Goal: Transaction & Acquisition: Book appointment/travel/reservation

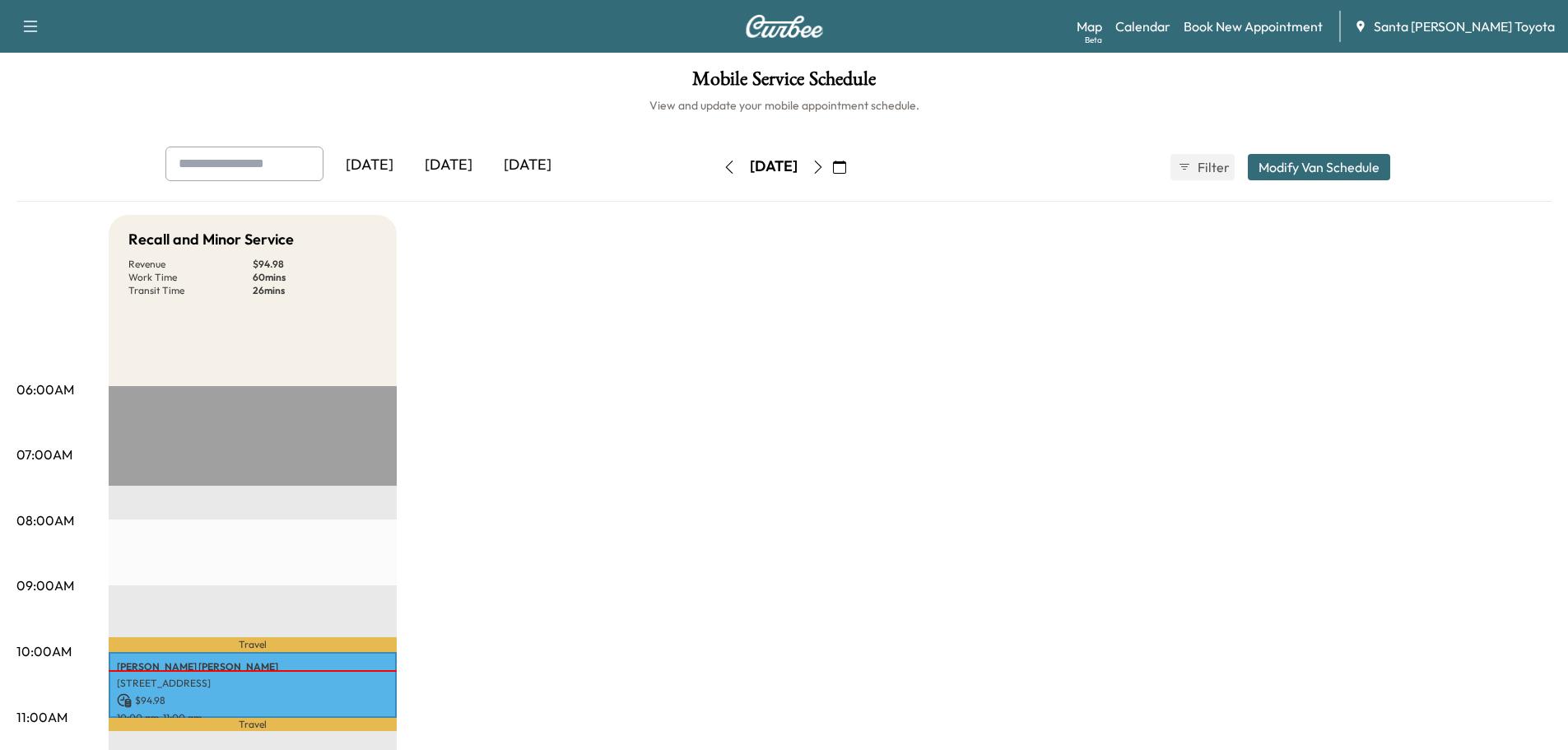
click at [846, 166] on icon "button" at bounding box center [839, 167] width 14 height 14
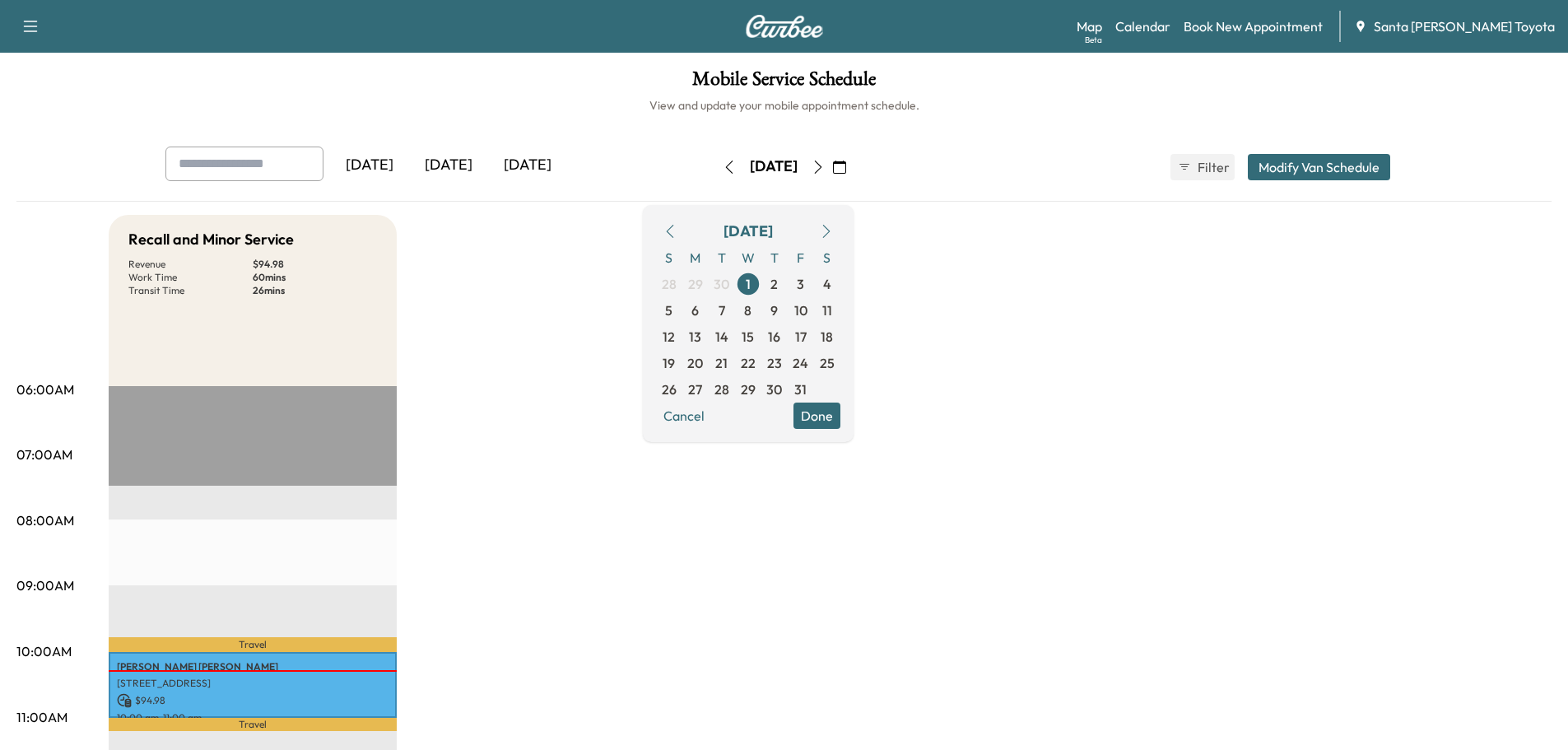
drag, startPoint x: 1001, startPoint y: 316, endPoint x: 944, endPoint y: 286, distance: 64.4
click at [846, 172] on icon "button" at bounding box center [839, 167] width 14 height 14
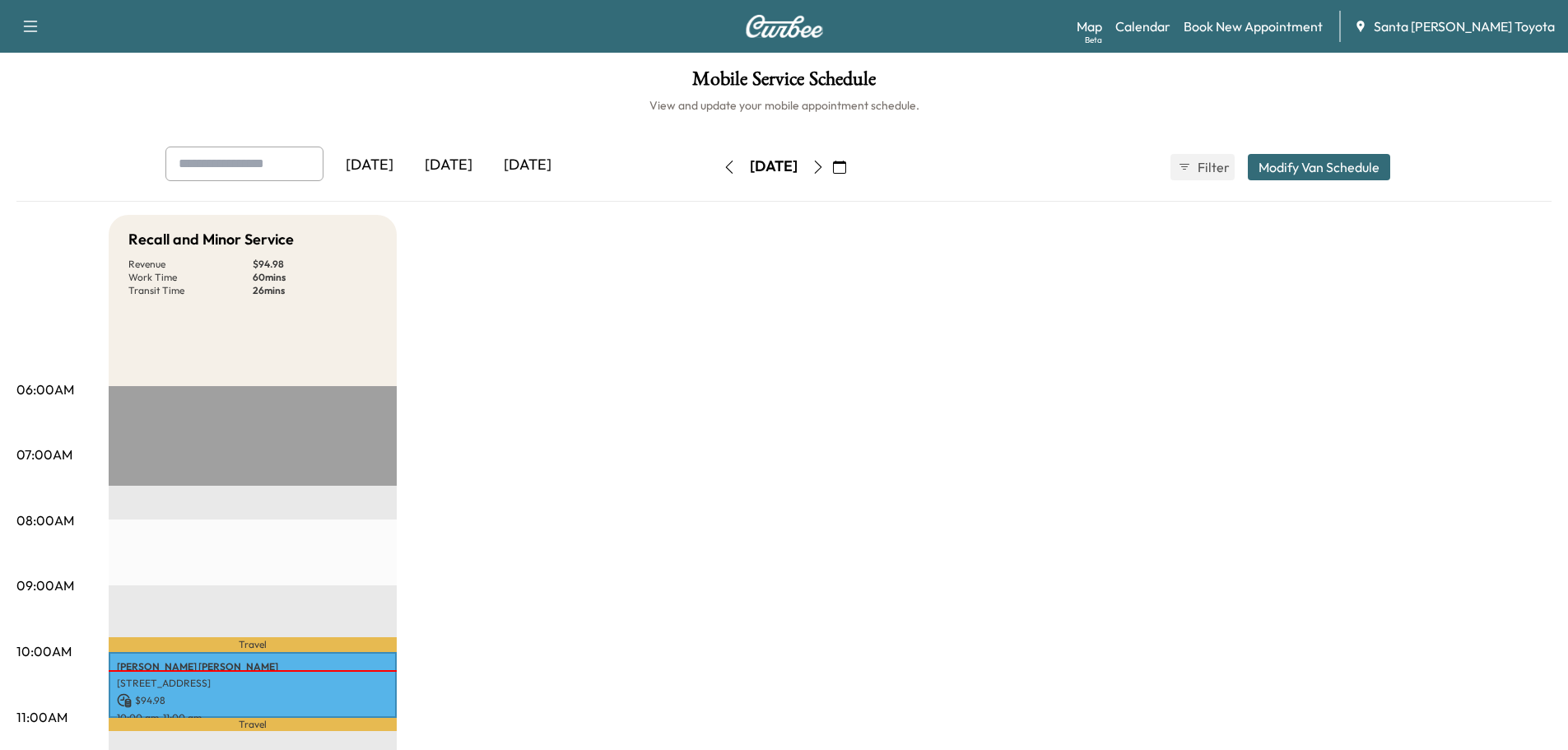
click at [825, 165] on icon "button" at bounding box center [818, 167] width 14 height 14
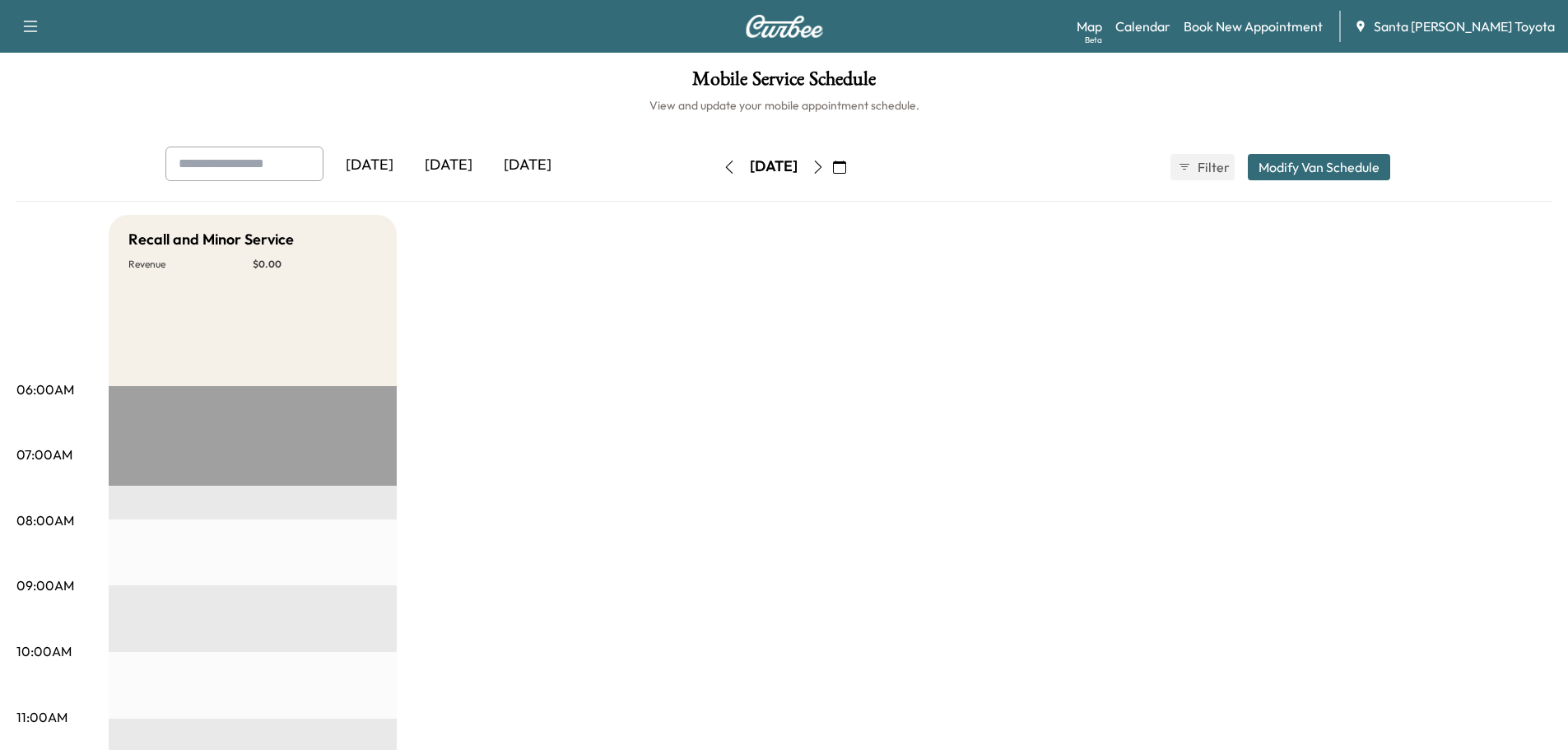
click at [825, 172] on icon "button" at bounding box center [818, 167] width 14 height 14
click at [1316, 170] on button "Modify Van Schedule" at bounding box center [1319, 167] width 142 height 26
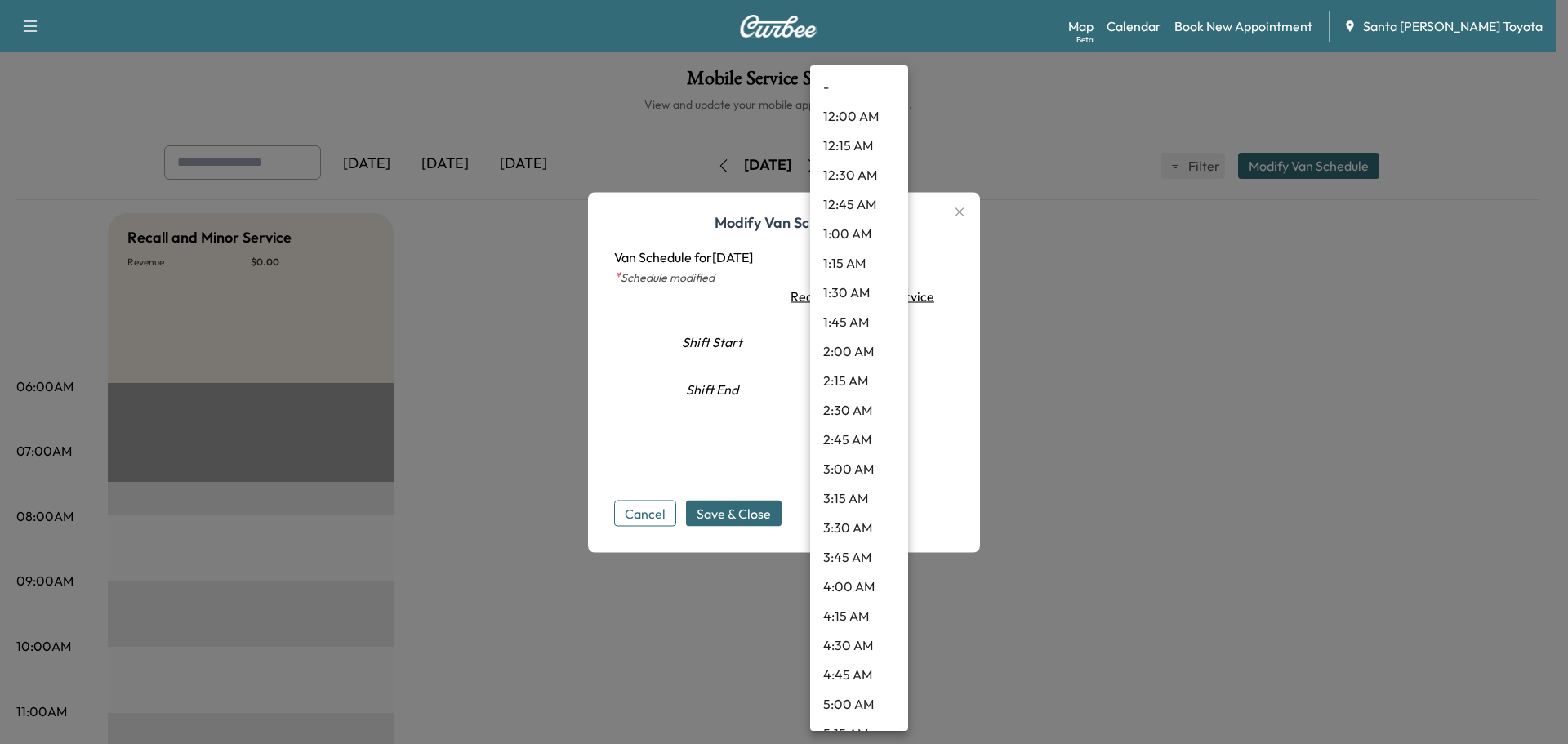
click at [879, 341] on body "Support Log Out Map Beta Calendar Book New Appointment Santa [PERSON_NAME] Toyo…" at bounding box center [784, 372] width 1568 height 744
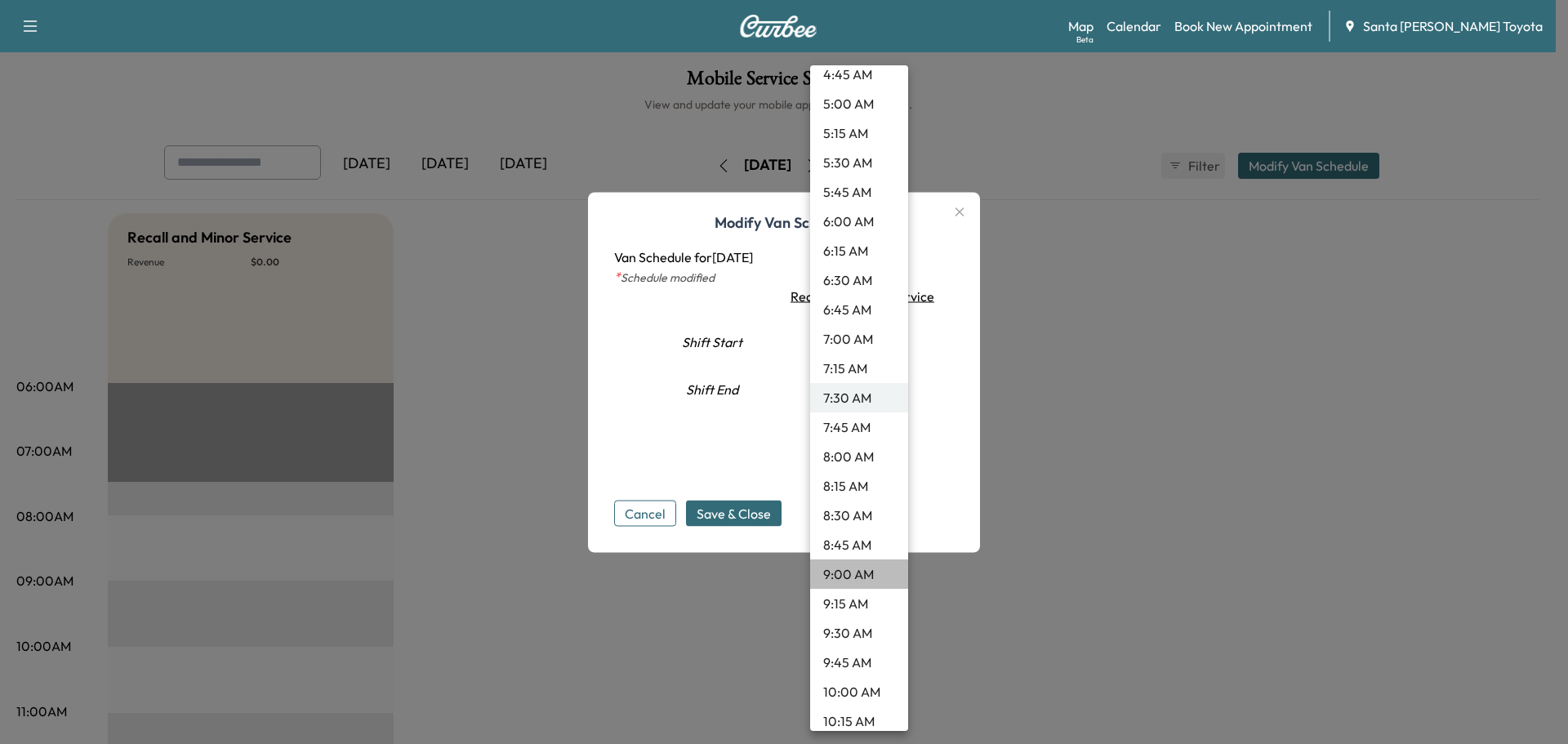
click at [859, 574] on li "9:00 AM" at bounding box center [860, 573] width 98 height 30
type input "*"
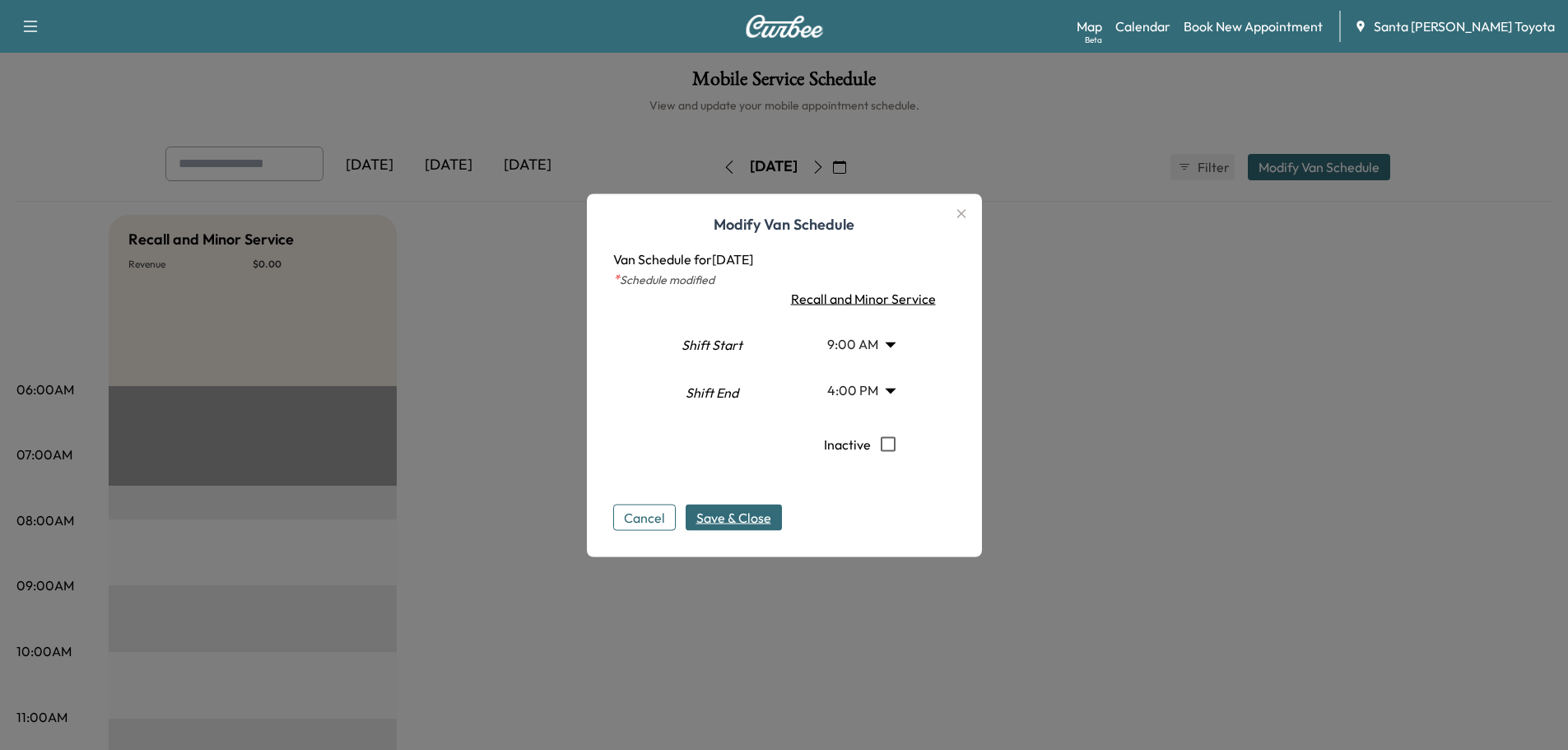
click at [747, 514] on span "Save & Close" at bounding box center [733, 517] width 75 height 20
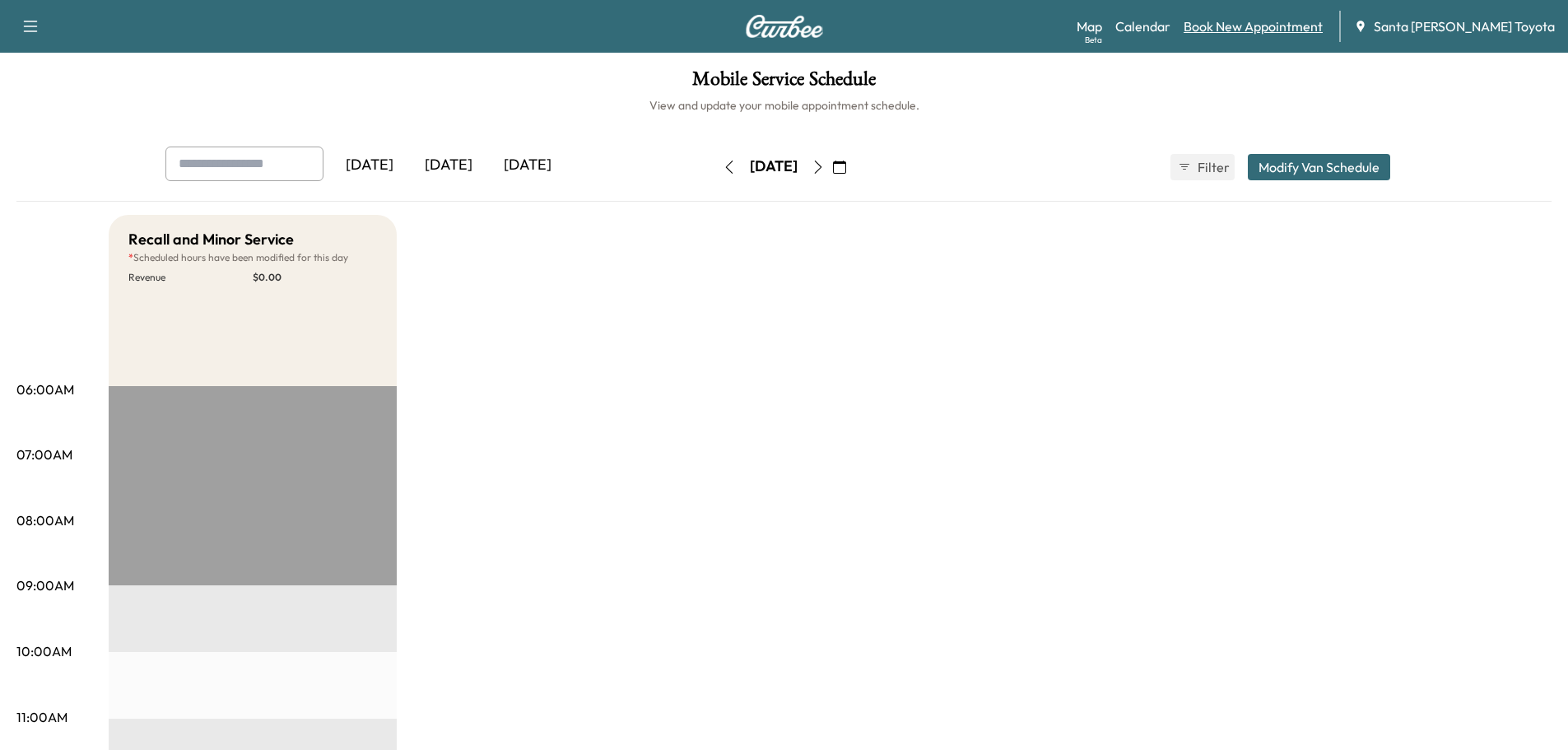
click at [1261, 30] on link "Book New Appointment" at bounding box center [1253, 26] width 139 height 20
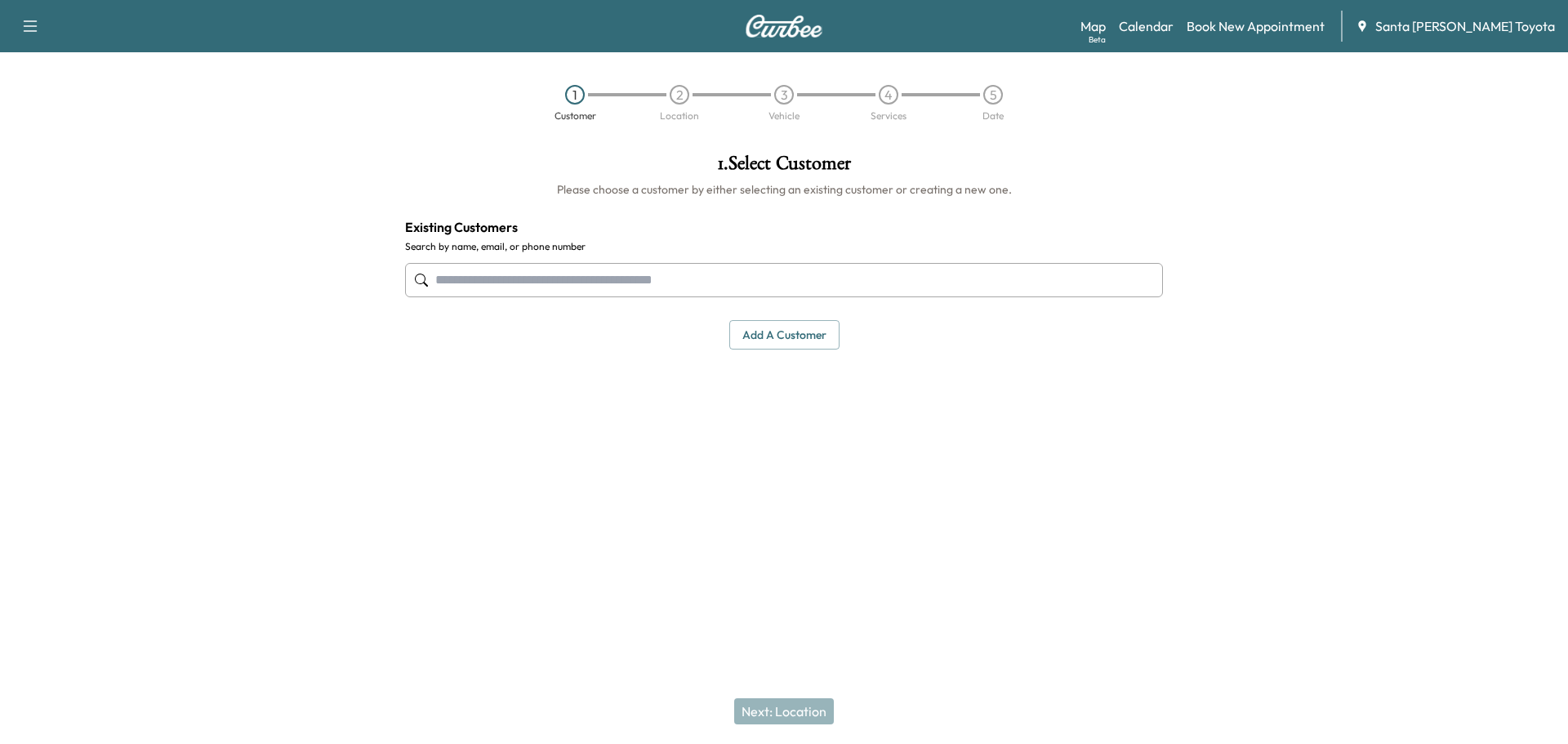
click at [522, 289] on input "text" at bounding box center [784, 280] width 758 height 34
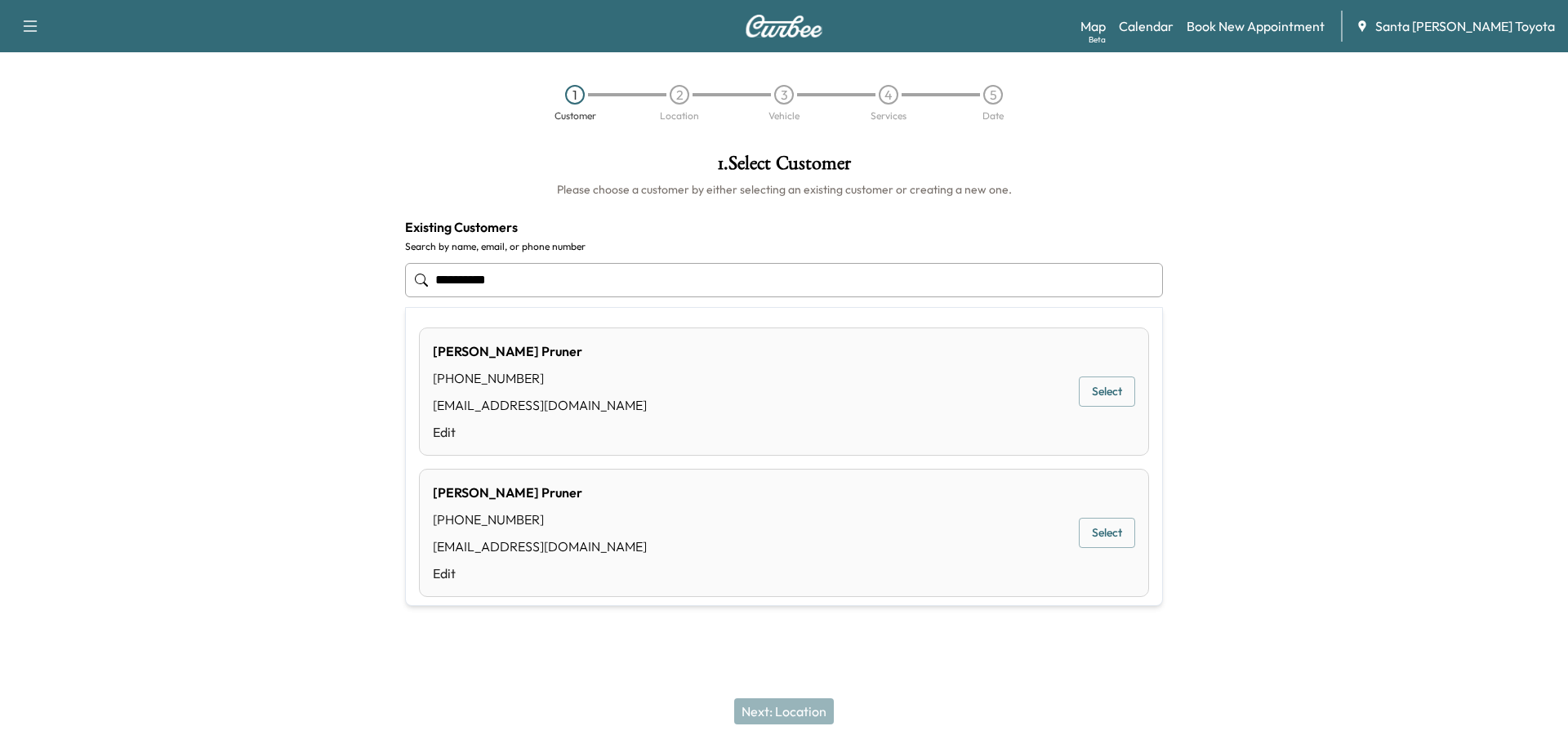
click at [1115, 400] on button "Select" at bounding box center [1106, 392] width 56 height 30
type input "**********"
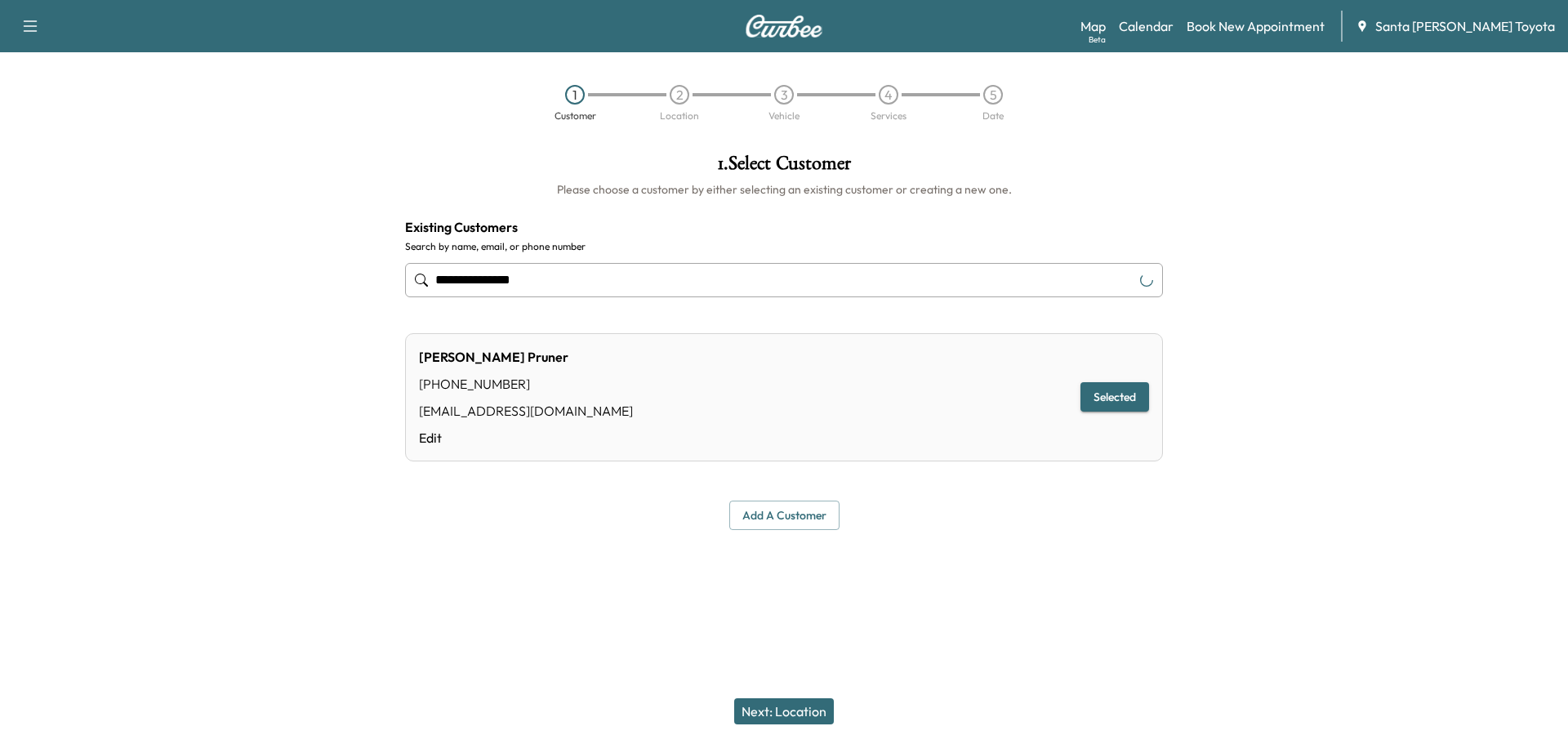
click at [772, 701] on button "Next: Location" at bounding box center [784, 711] width 99 height 26
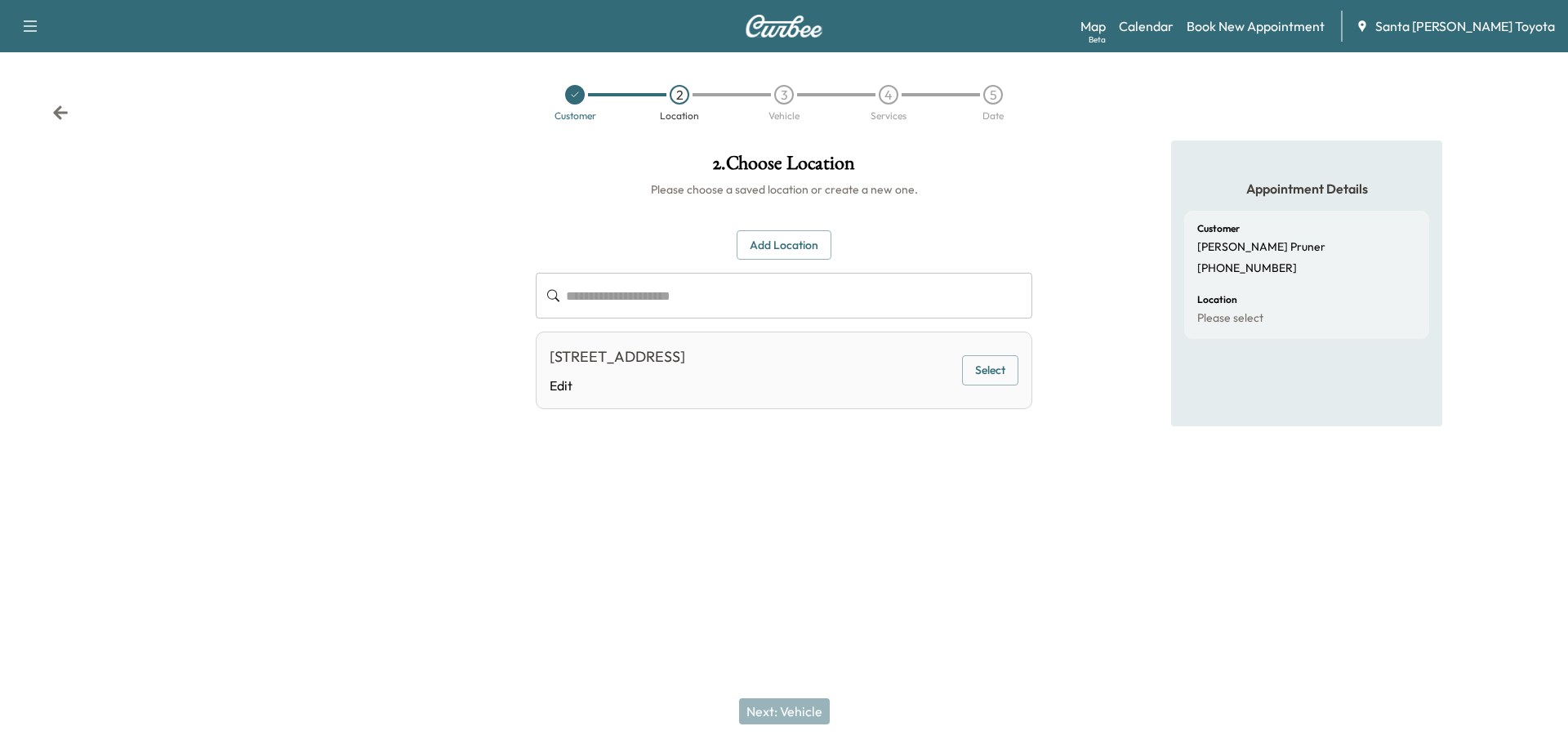
click at [999, 372] on button "Select" at bounding box center [989, 370] width 56 height 30
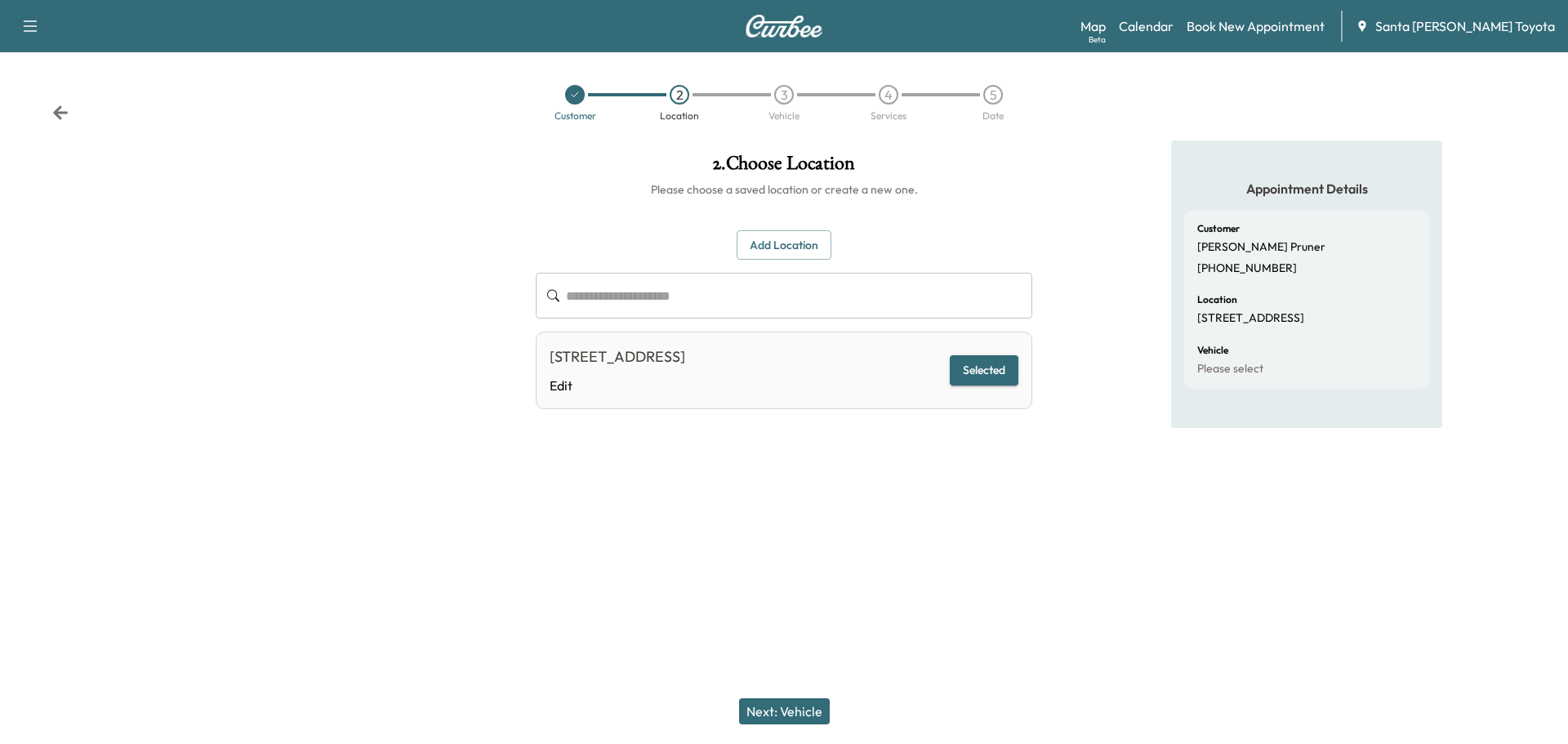
click at [814, 708] on button "Next: Vehicle" at bounding box center [784, 711] width 90 height 26
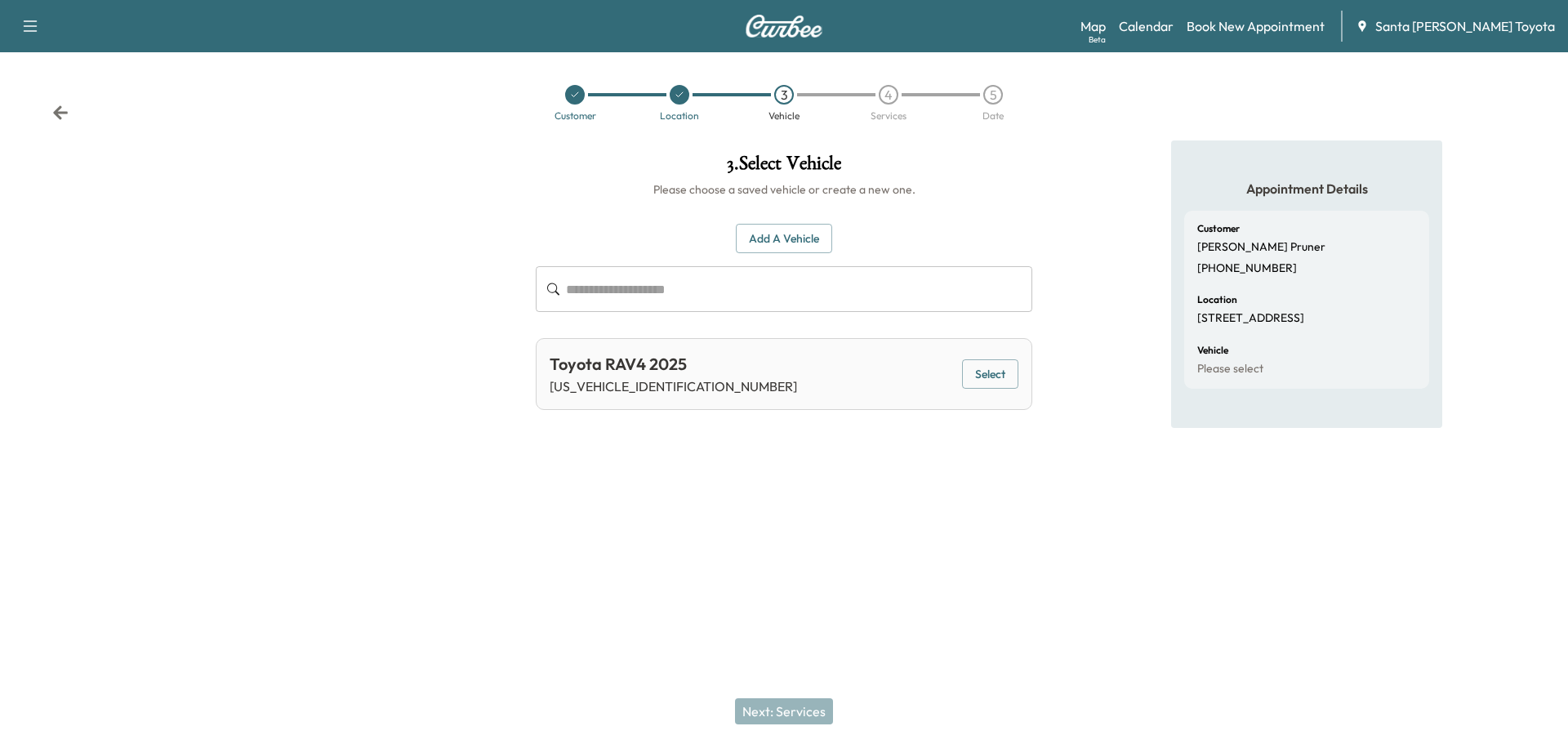
click at [992, 376] on button "Select" at bounding box center [989, 375] width 56 height 30
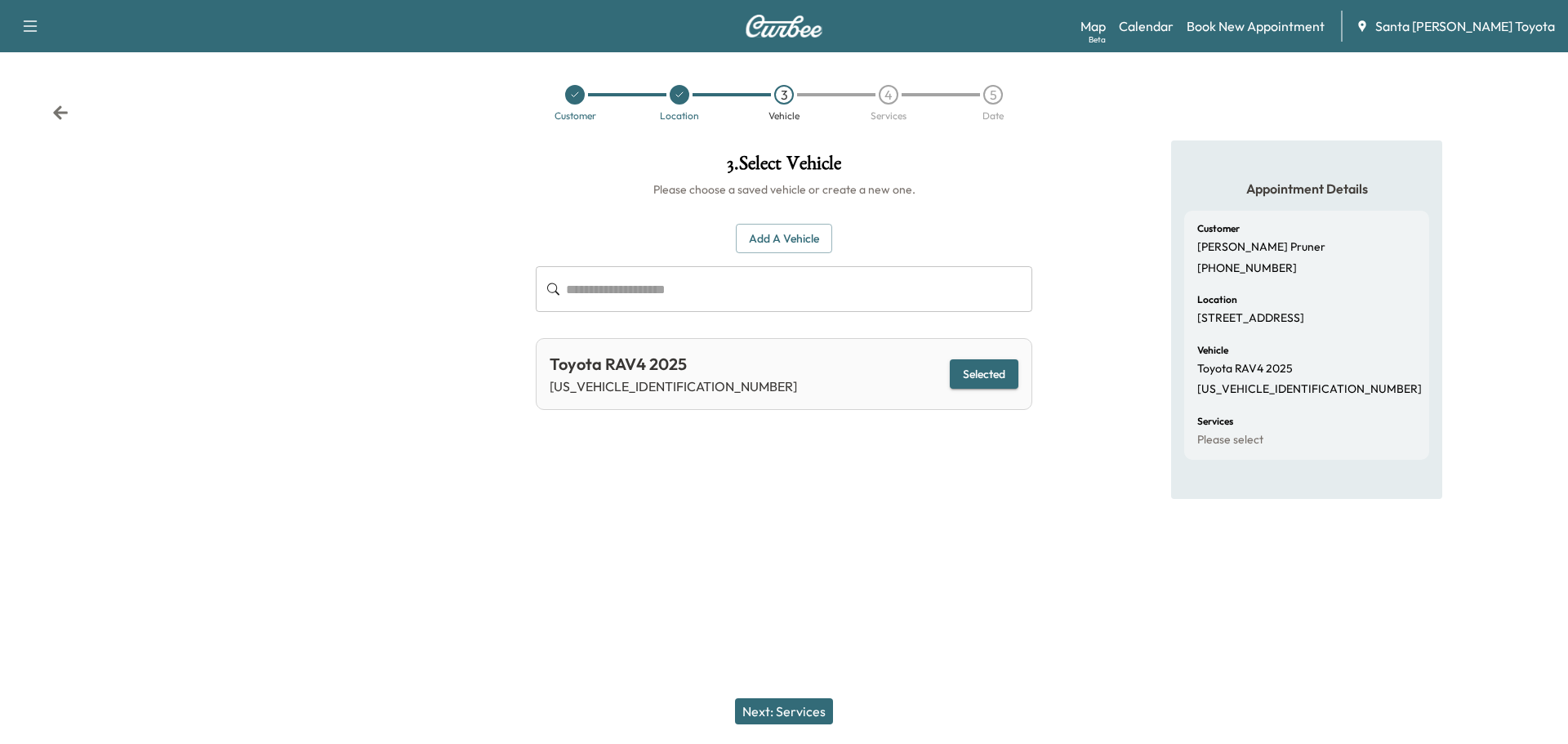
click at [783, 716] on button "Next: Services" at bounding box center [784, 711] width 98 height 26
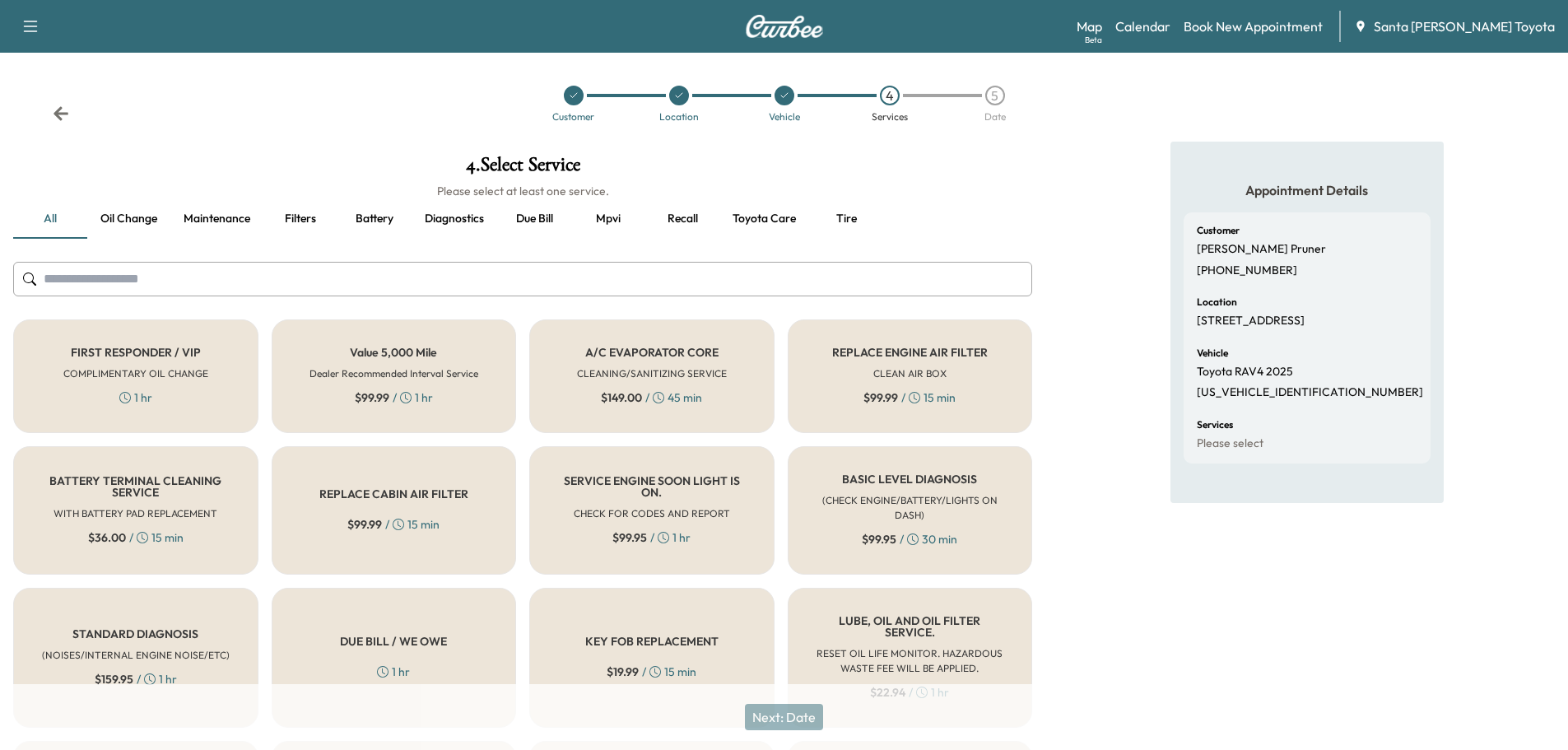
click at [439, 283] on input "text" at bounding box center [523, 279] width 1019 height 34
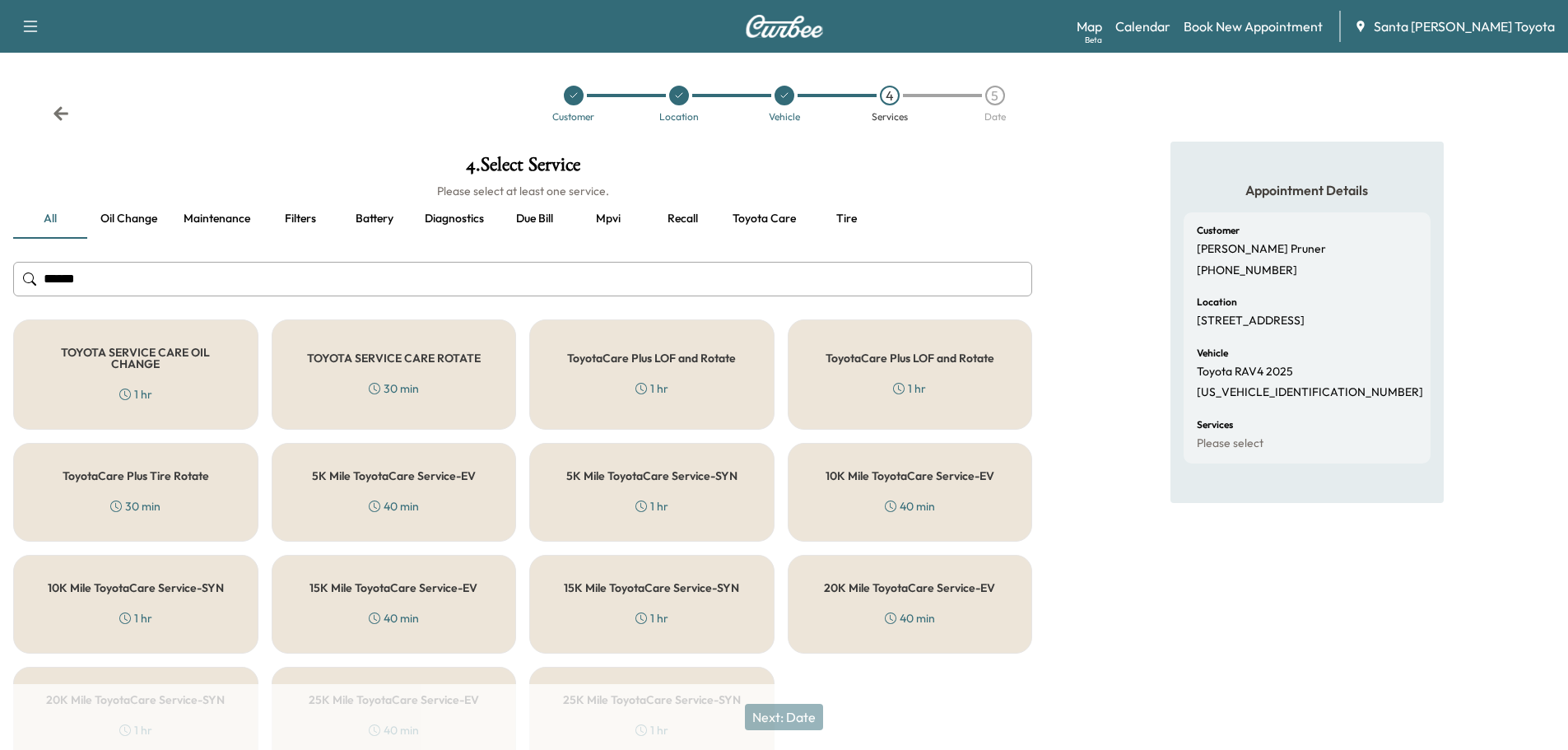
type input "******"
click at [674, 494] on div "5K Mile ToyotaCare Service-SYN 1 hr" at bounding box center [652, 492] width 245 height 99
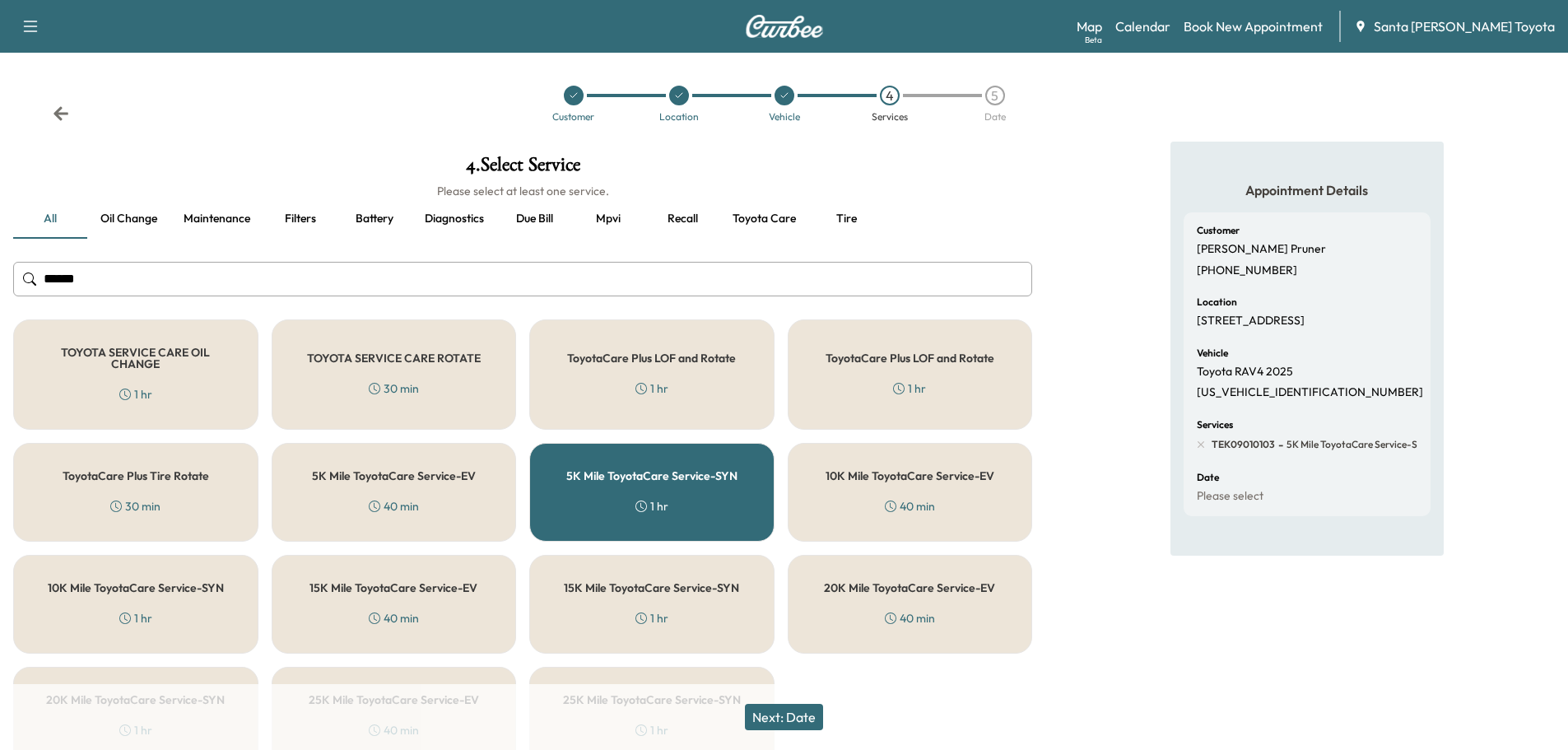
click at [789, 717] on button "Next: Date" at bounding box center [784, 717] width 78 height 26
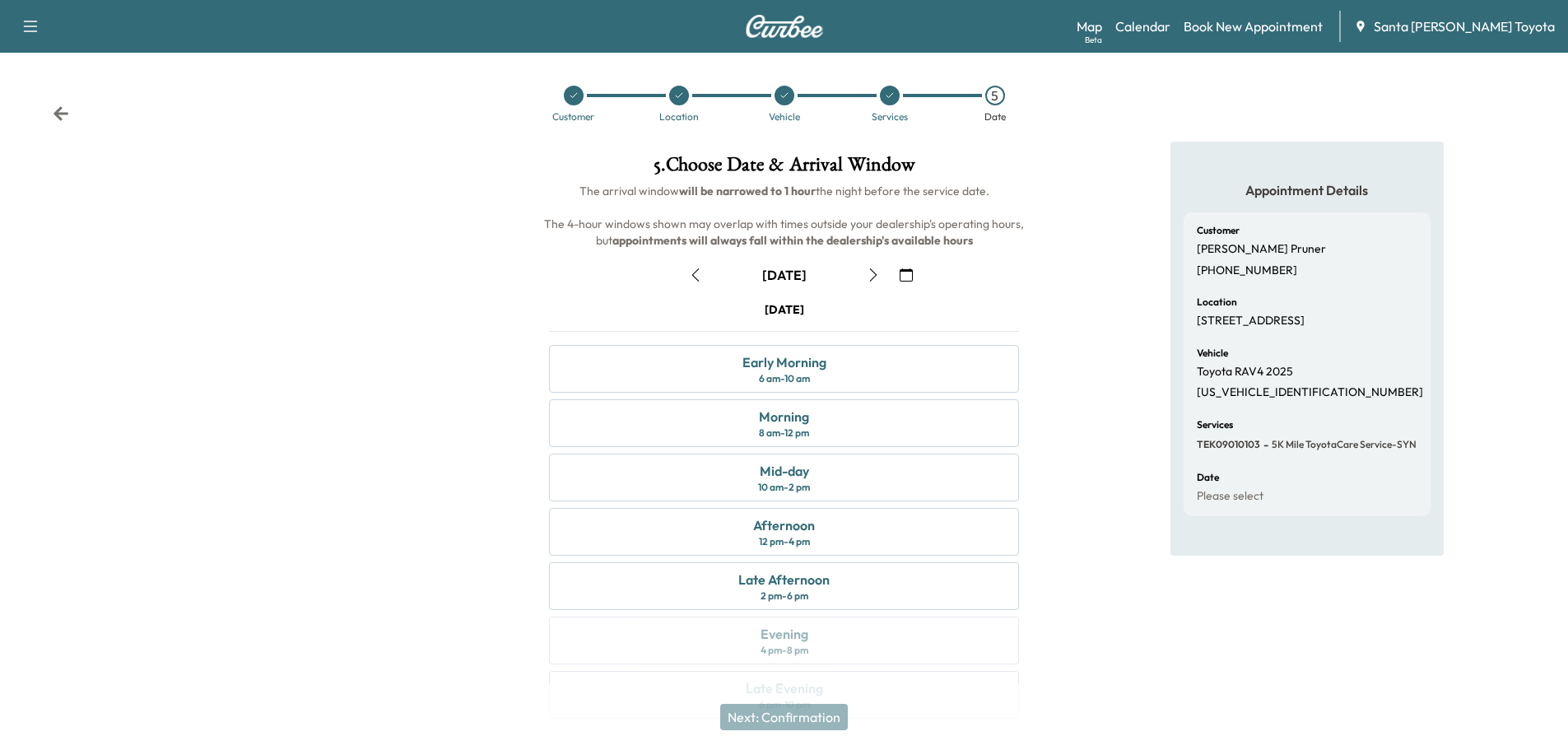
click at [869, 276] on icon "button" at bounding box center [873, 275] width 14 height 14
click at [793, 425] on div "Morning" at bounding box center [784, 416] width 50 height 20
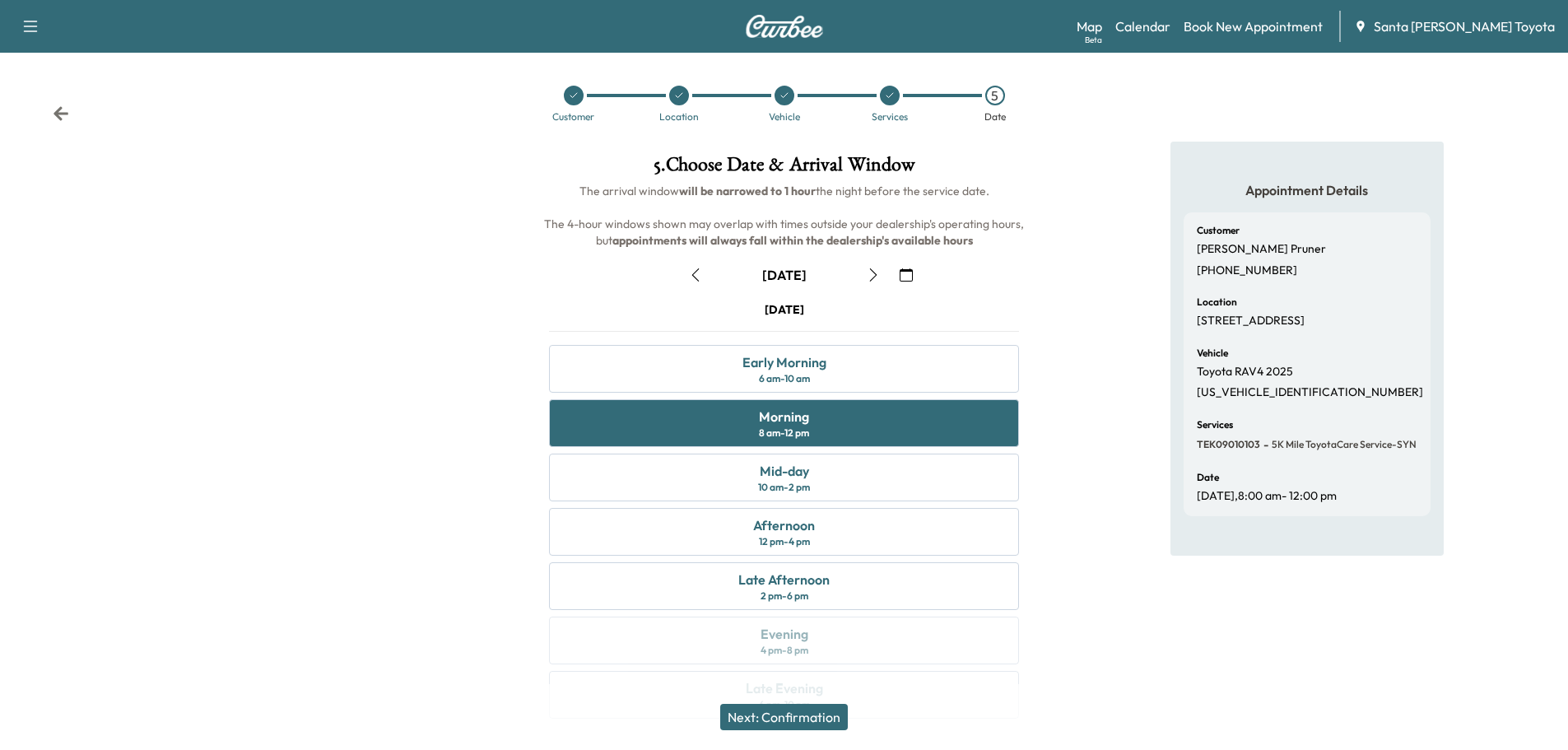
click at [806, 712] on button "Next: Confirmation" at bounding box center [784, 717] width 128 height 26
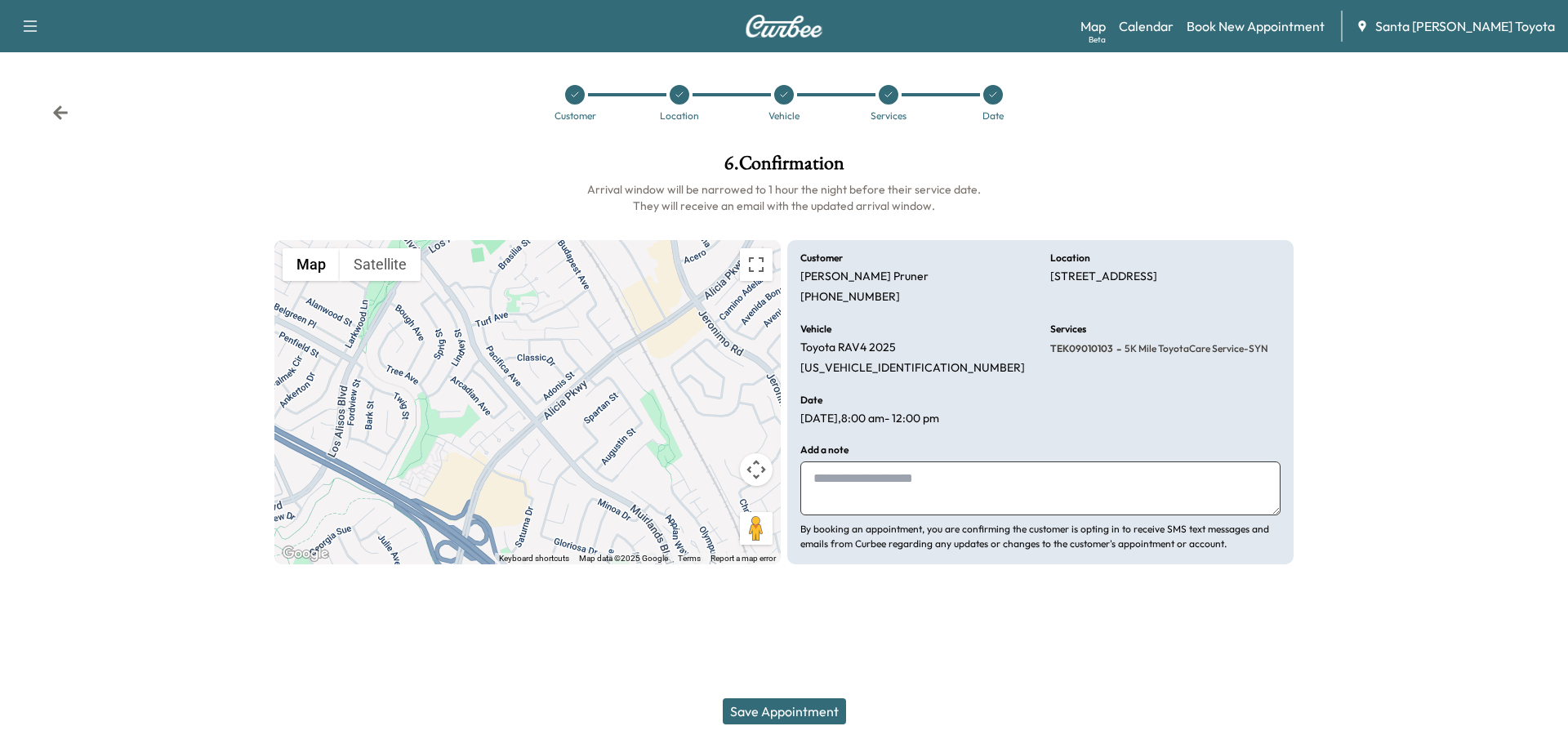
click at [790, 708] on button "Save Appointment" at bounding box center [784, 711] width 123 height 26
click at [1106, 25] on link "Map Beta" at bounding box center [1093, 26] width 25 height 20
